Goal: Register for event/course

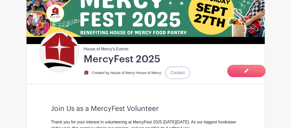
scroll to position [69, 0]
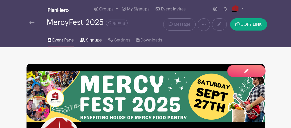
click at [90, 39] on span "Signups" at bounding box center [94, 40] width 16 height 6
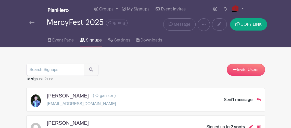
click at [89, 39] on span "Signups" at bounding box center [94, 40] width 16 height 6
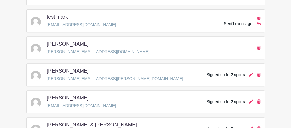
scroll to position [116, 0]
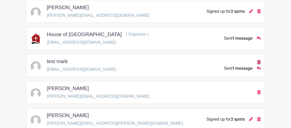
click at [259, 60] on icon at bounding box center [259, 62] width 4 height 4
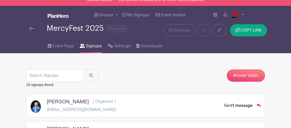
scroll to position [0, 0]
